Goal: Task Accomplishment & Management: Use online tool/utility

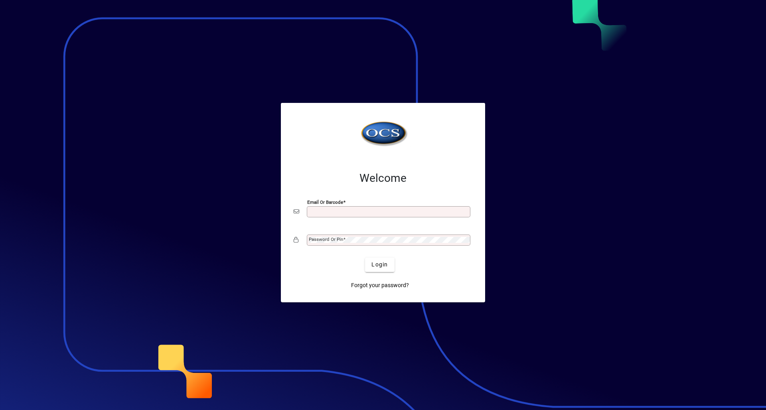
click at [349, 210] on input "Email or Barcode" at bounding box center [389, 212] width 161 height 6
type input "**********"
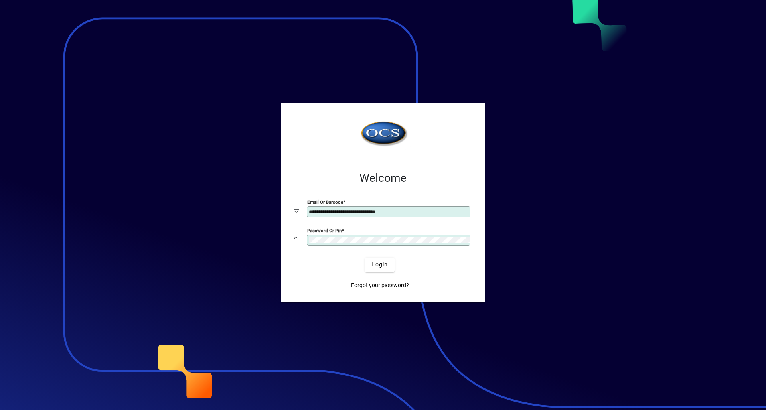
click at [365, 258] on button "Login" at bounding box center [379, 265] width 29 height 14
